Goal: Communication & Community: Answer question/provide support

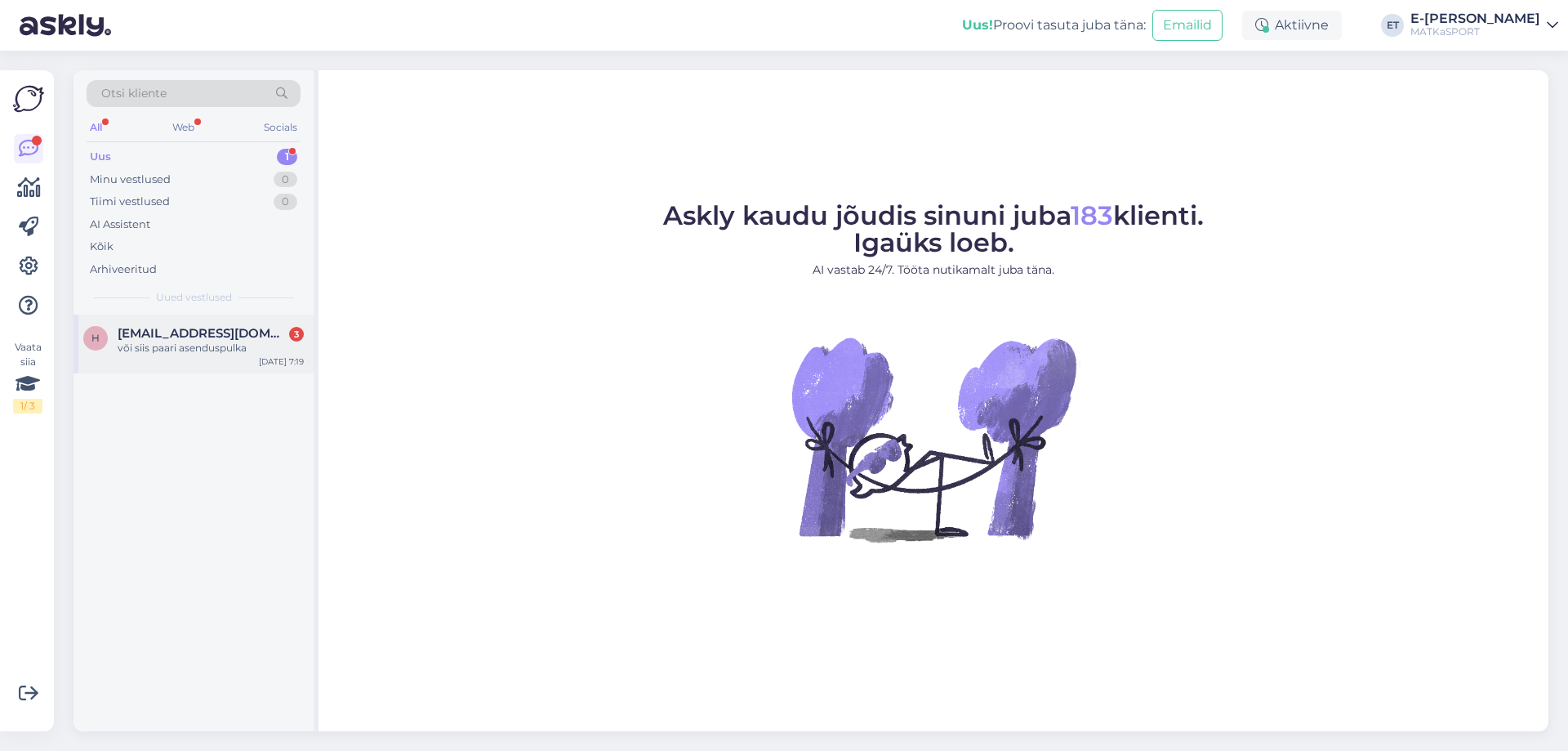
click at [171, 341] on div "või siis paari asenduspulka" at bounding box center [210, 348] width 186 height 15
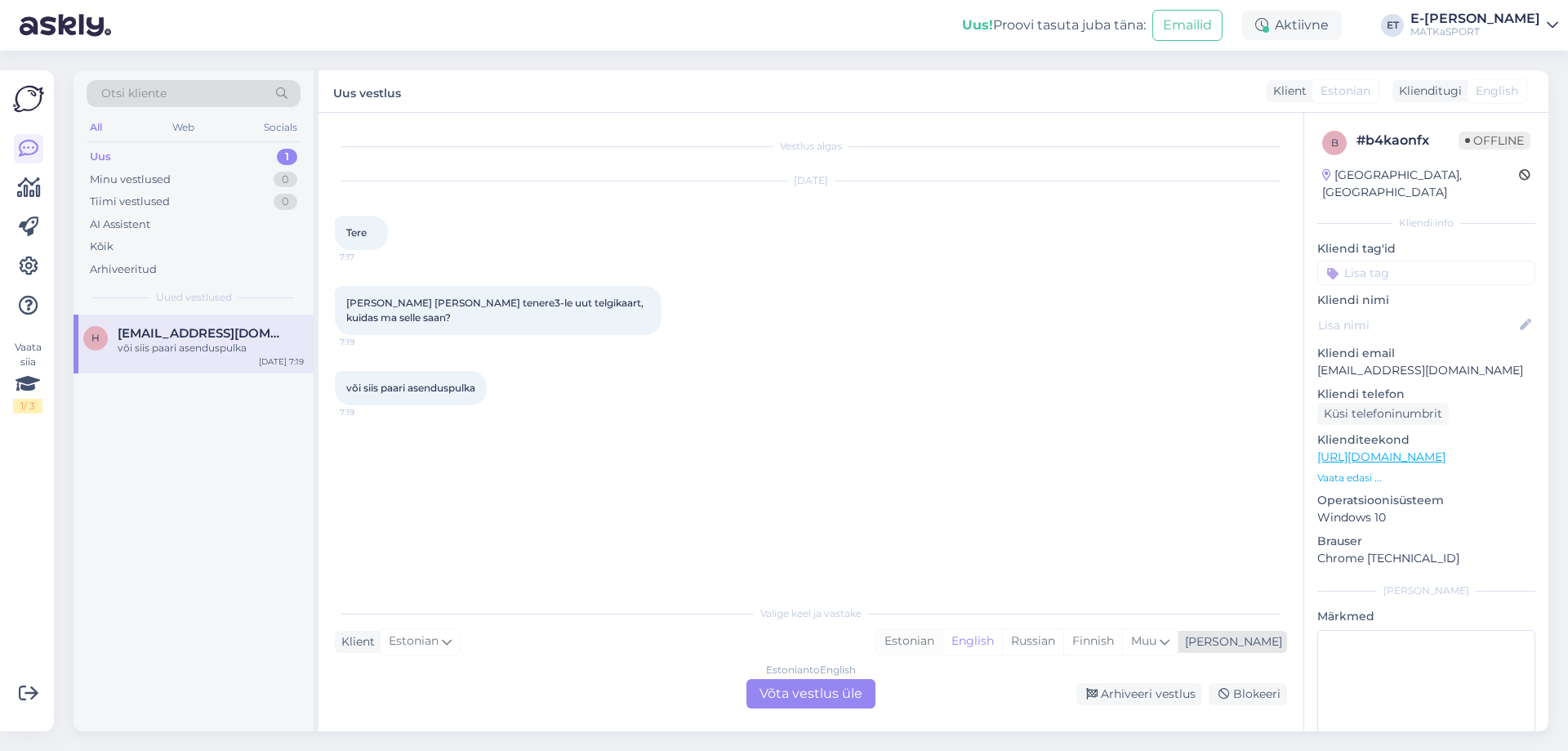
click at [943, 642] on div "Estonian" at bounding box center [910, 641] width 67 height 24
click at [832, 694] on div "Estonian to Estonian Võta vestlus üle" at bounding box center [811, 693] width 129 height 29
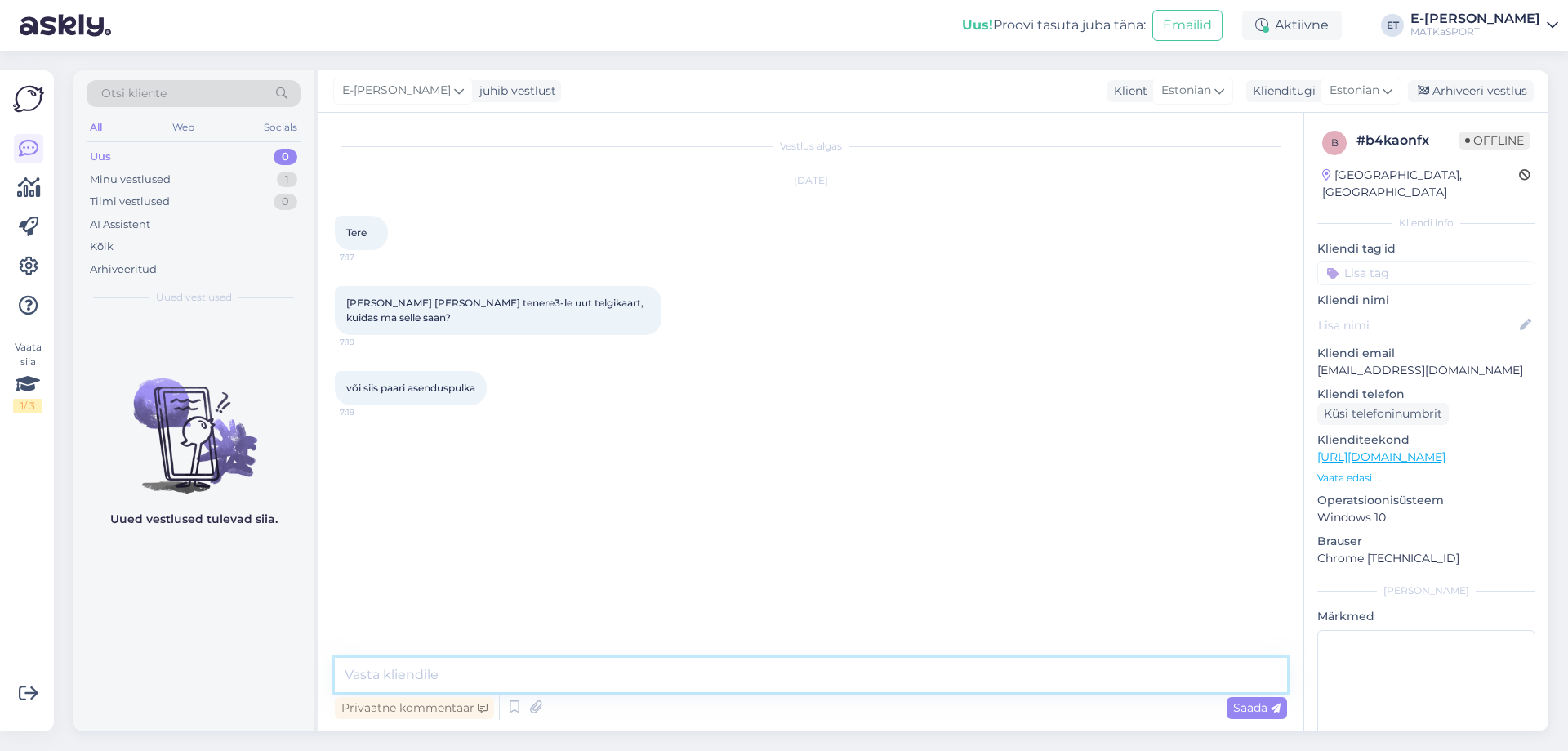
click at [651, 669] on textarea at bounding box center [811, 674] width 953 height 34
paste textarea "[URL][DOMAIN_NAME]"
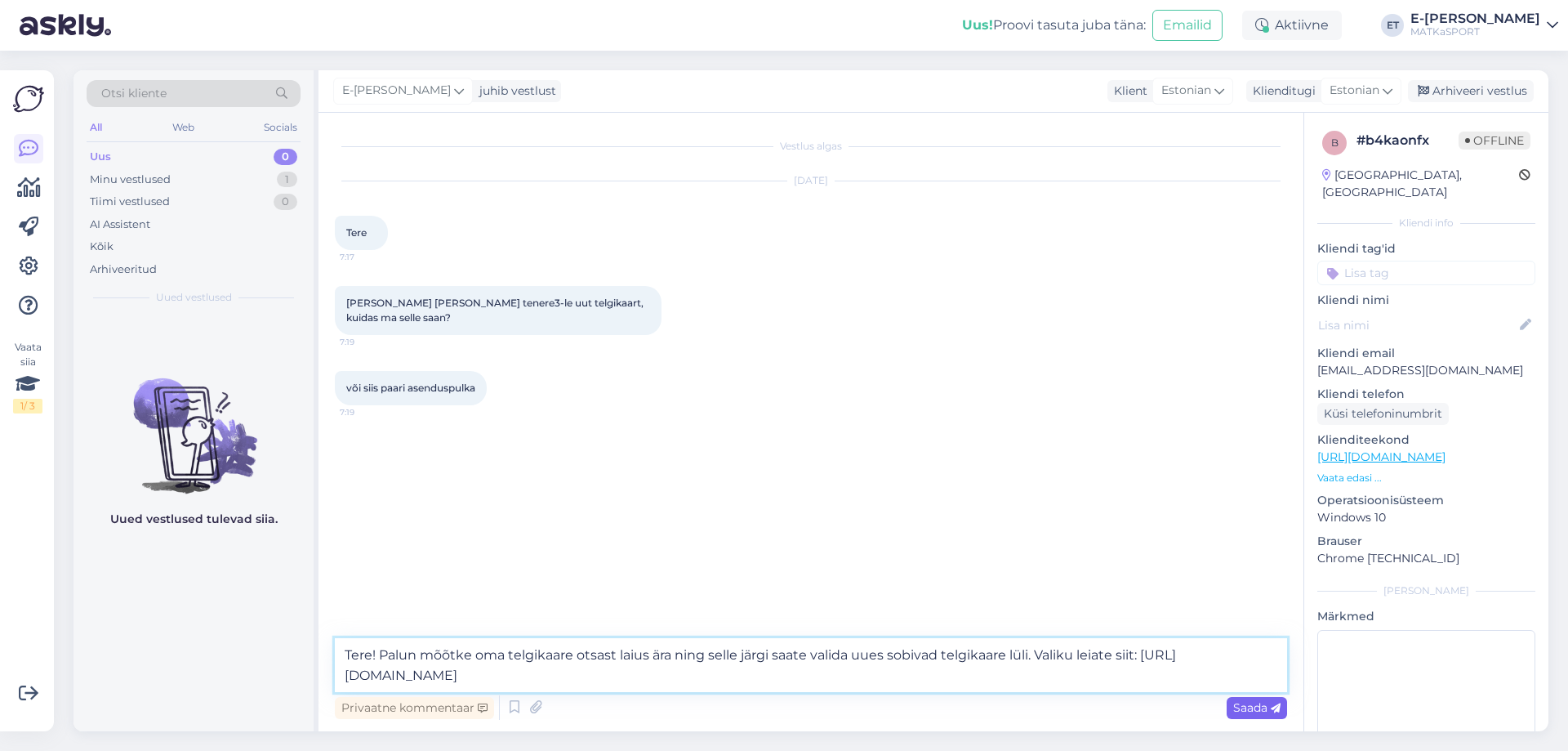
type textarea "Tere! Palun mõõtke oma telgikaare otsast laius ära ning selle järgi saate valid…"
click at [1258, 718] on div "Saada" at bounding box center [1257, 708] width 61 height 22
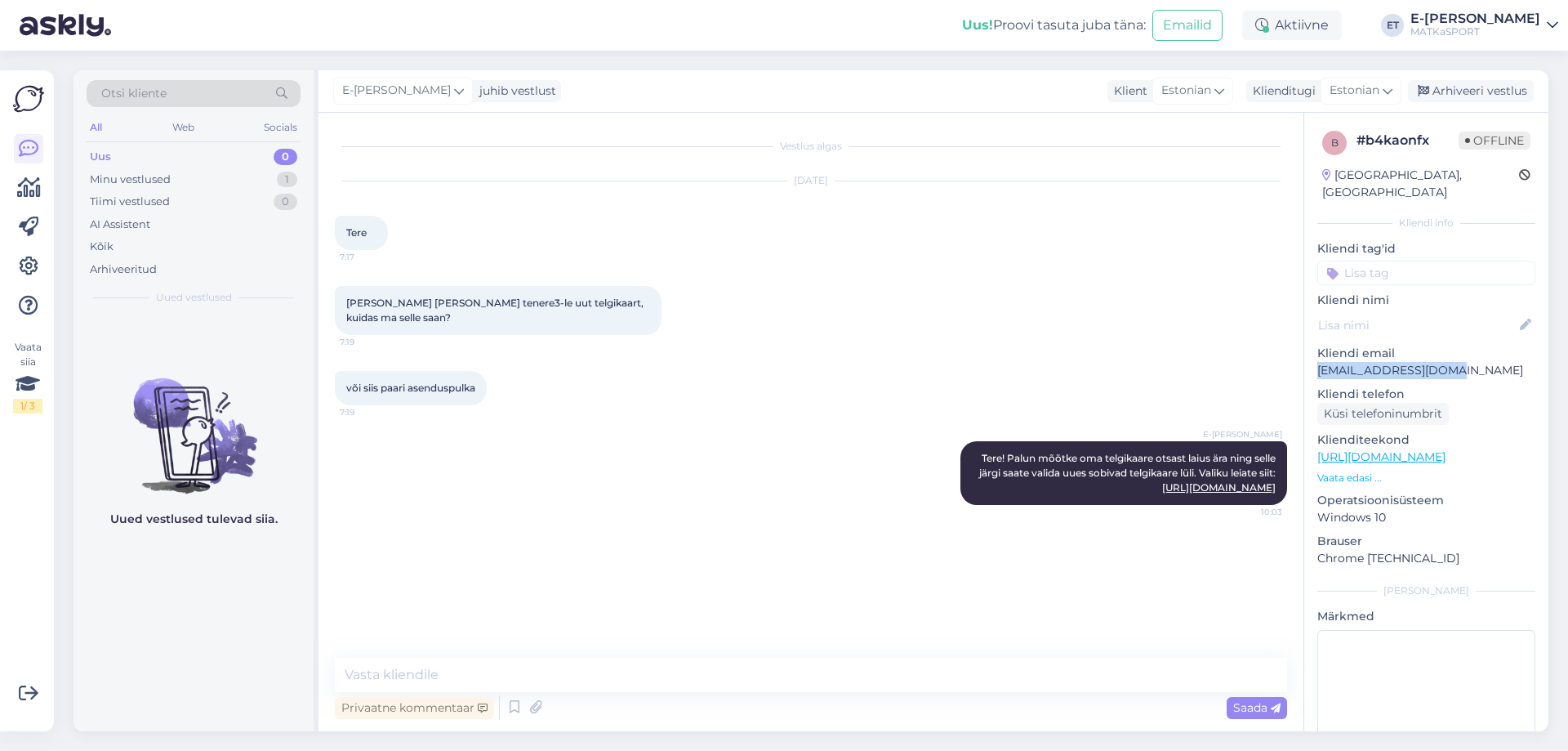
drag, startPoint x: 1319, startPoint y: 352, endPoint x: 1455, endPoint y: 349, distance: 136.0
click at [1455, 362] on p "[EMAIL_ADDRESS][DOMAIN_NAME]" at bounding box center [1427, 370] width 218 height 17
copy p "[EMAIL_ADDRESS][DOMAIN_NAME]"
drag, startPoint x: 976, startPoint y: 460, endPoint x: 1291, endPoint y: 492, distance: 316.6
click at [1291, 492] on div "Vestlus algas [DATE] Tere 7:17 [PERSON_NAME] [PERSON_NAME] tenere3-le uut telgi…" at bounding box center [818, 386] width 967 height 514
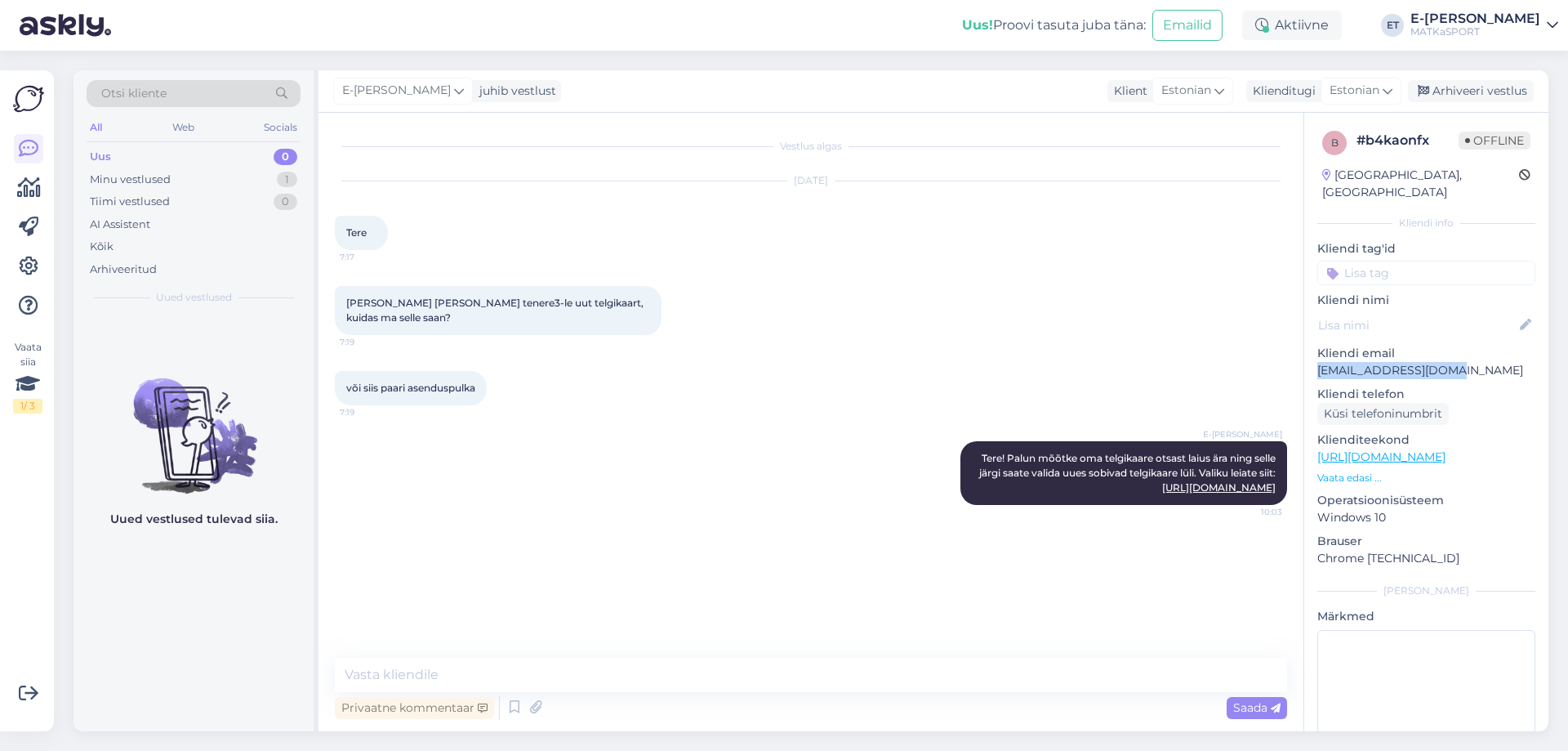
copy span "Tere! Palun mõõtke oma telgikaare otsast laius ära ning selle järgi saate valid…"
click at [1080, 343] on div "[PERSON_NAME] [PERSON_NAME] tenere3-le uut telgikaart, kuidas ma selle saan? 7:…" at bounding box center [811, 310] width 953 height 85
click at [1467, 85] on div "Arhiveeri vestlus" at bounding box center [1471, 91] width 126 height 22
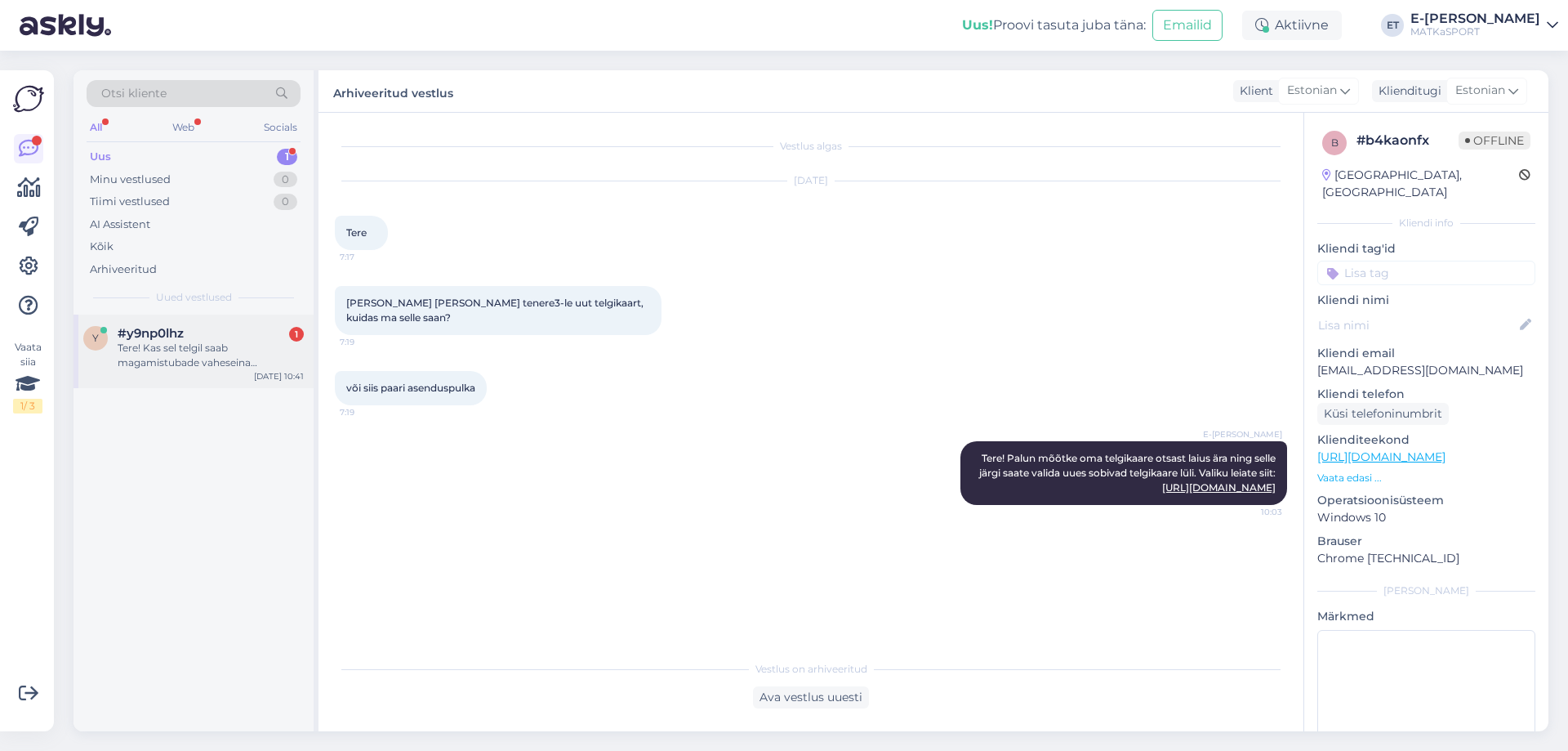
click at [228, 358] on div "Tere! Kas sel telgil saab magamistubade vaheseina [PERSON_NAME]? [URL][DOMAIN_N…" at bounding box center [210, 355] width 186 height 29
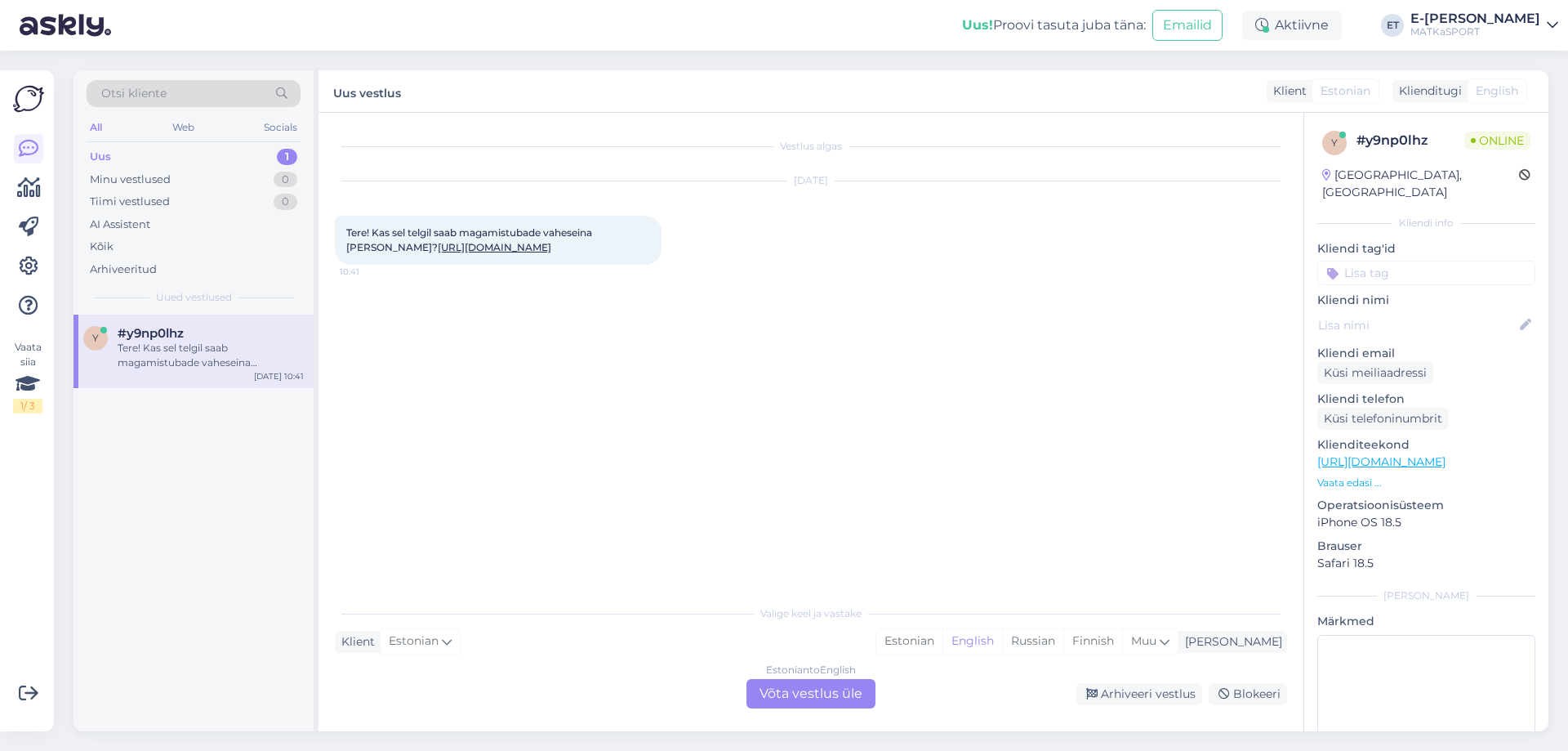
click at [438, 254] on link "[URL][DOMAIN_NAME]" at bounding box center [495, 247] width 114 height 12
click at [943, 631] on div "Estonian" at bounding box center [910, 641] width 67 height 24
click at [810, 691] on div "Estonian to Estonian Võta vestlus üle" at bounding box center [811, 693] width 129 height 29
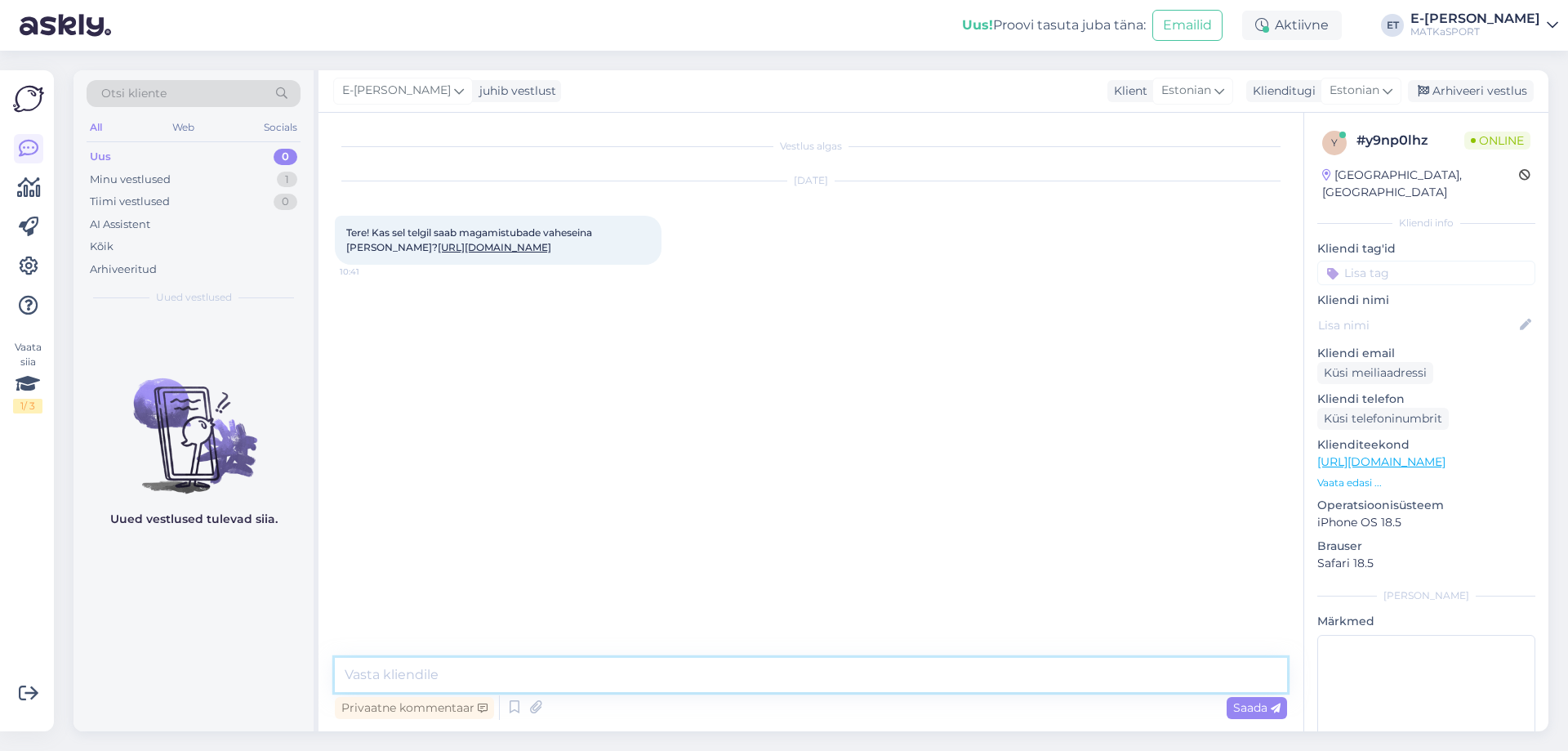
click at [515, 658] on textarea at bounding box center [811, 674] width 953 height 34
type textarea "Tere! Sellel telgil saab jah vaheseina vajadusel [PERSON_NAME]."
click at [1246, 712] on span "Saada" at bounding box center [1257, 708] width 47 height 15
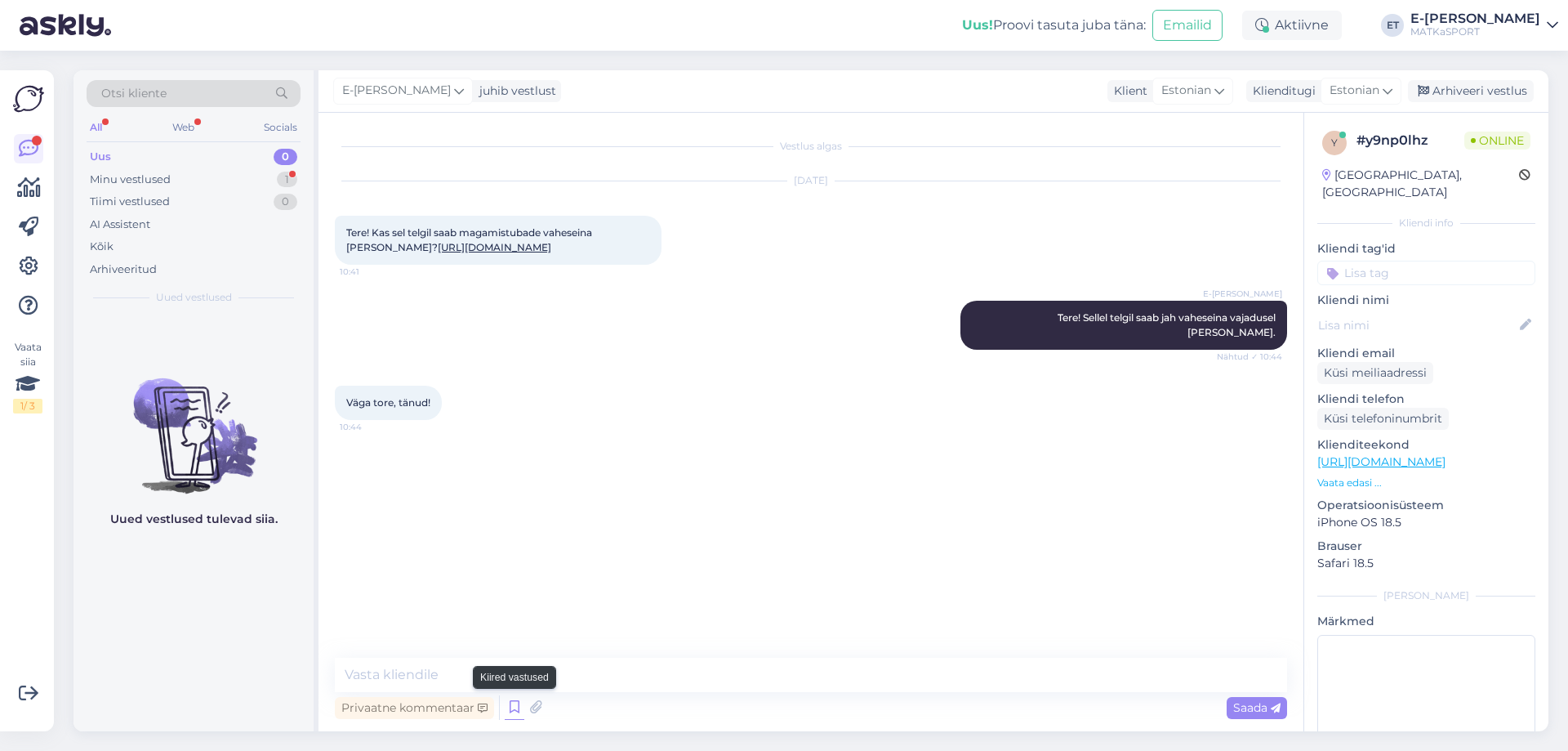
click at [515, 708] on icon at bounding box center [515, 707] width 20 height 24
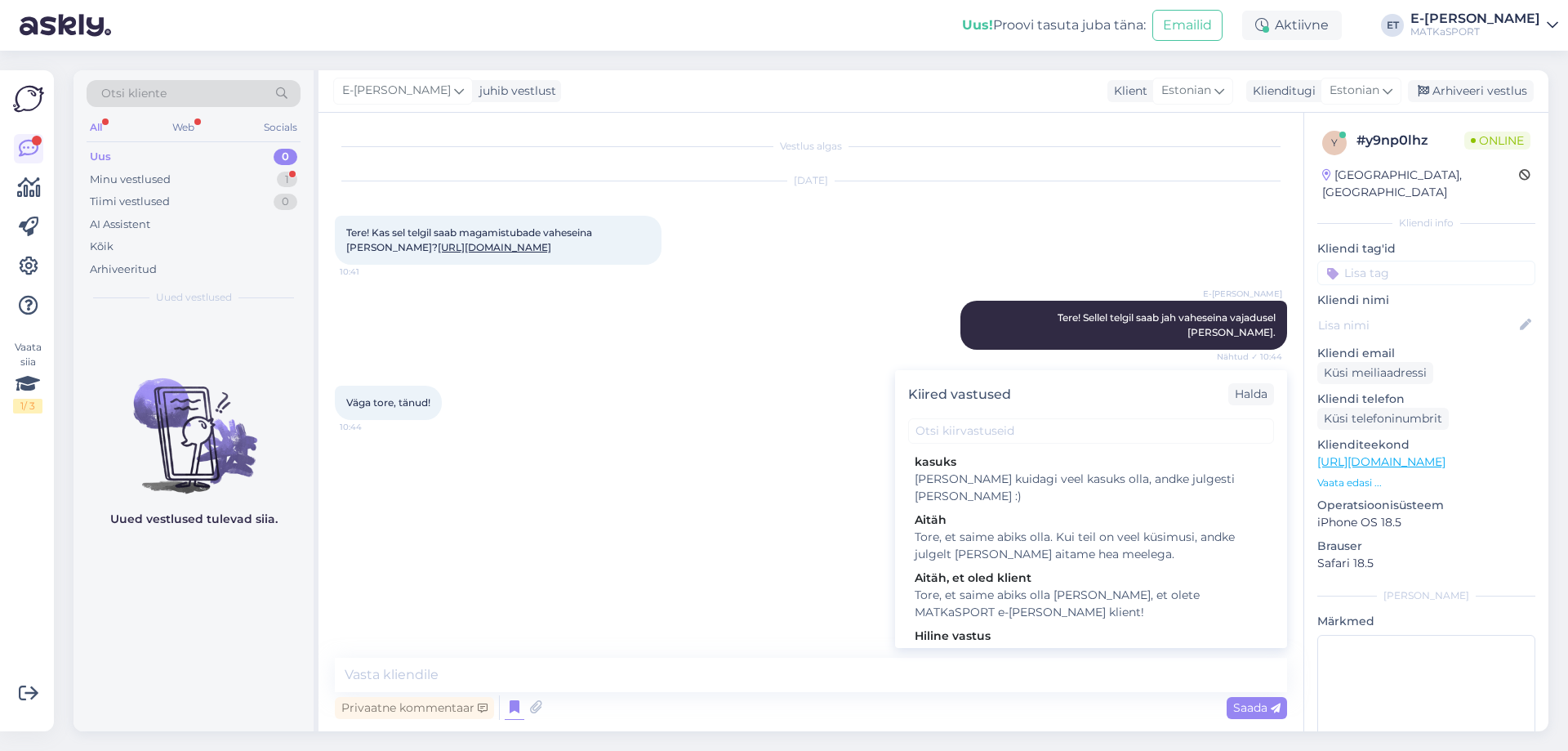
click at [989, 529] on div "Tore, et saime abiks olla. Kui teil on veel küsimusi, andke julgelt [PERSON_NAM…" at bounding box center [1091, 546] width 353 height 34
type textarea "Tore, et saime abiks olla. Kui teil on veel küsimusi, andke julgelt [PERSON_NAM…"
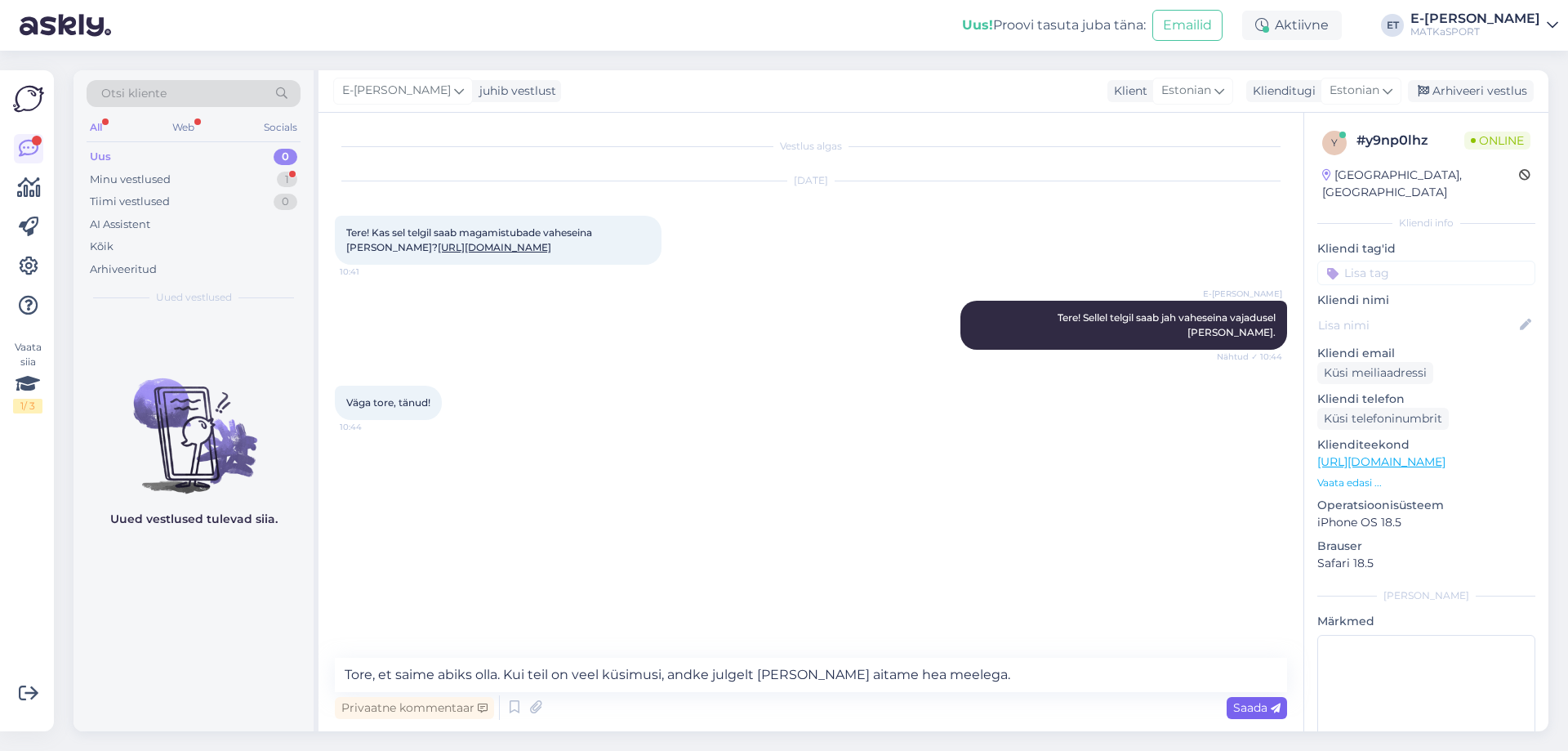
click at [1259, 713] on span "Saada" at bounding box center [1257, 708] width 47 height 15
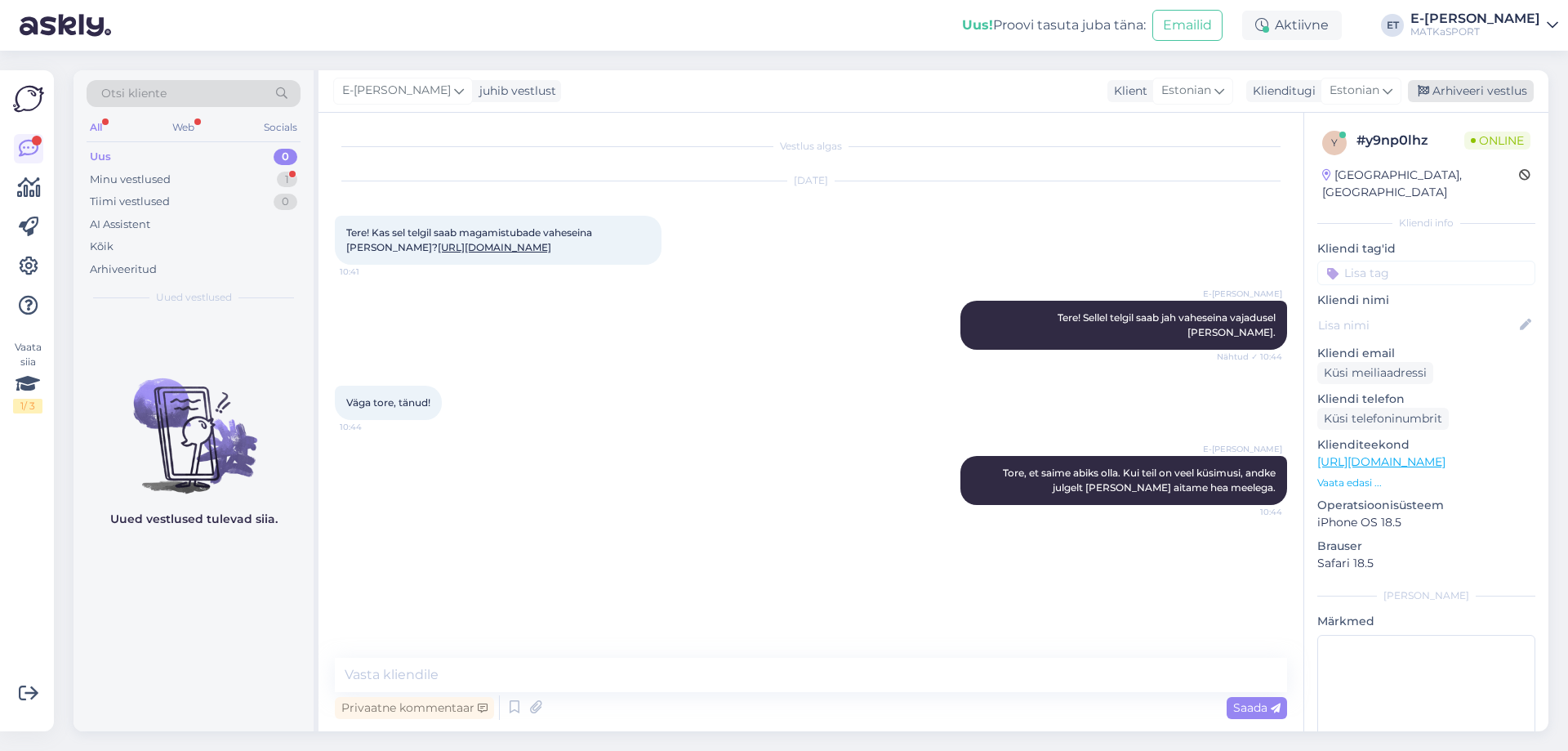
click at [1435, 96] on div "Arhiveeri vestlus" at bounding box center [1471, 91] width 126 height 22
